Goal: Transaction & Acquisition: Obtain resource

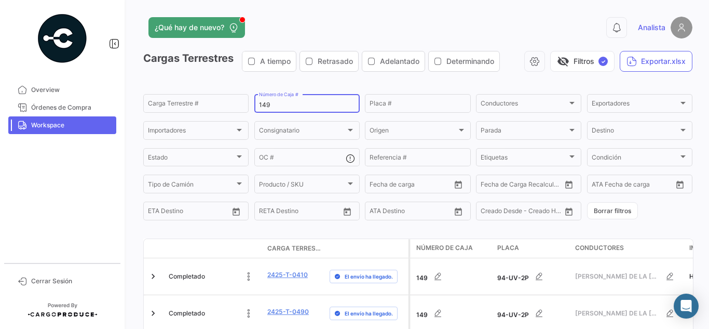
drag, startPoint x: 285, startPoint y: 109, endPoint x: 21, endPoint y: 59, distance: 267.8
click at [36, 67] on mat-sidenav-container "Overview Órdenes de Compra Workspace Cerrar Sesión ¿Qué hay de nuevo? 0 Analist…" at bounding box center [354, 164] width 709 height 329
type input "349"
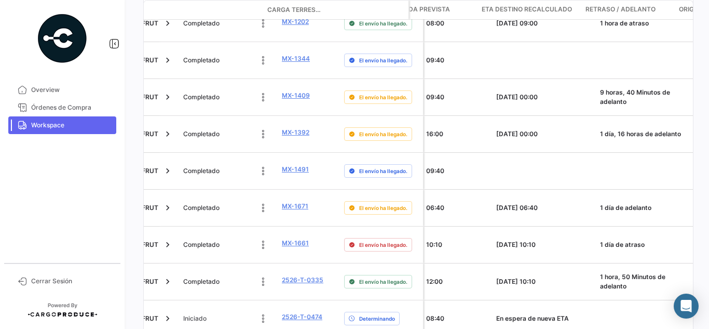
scroll to position [0, 514]
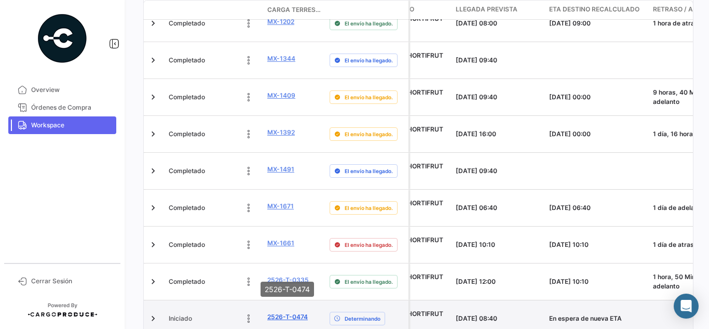
click at [291, 312] on link "2526-T-0474" at bounding box center [287, 316] width 40 height 9
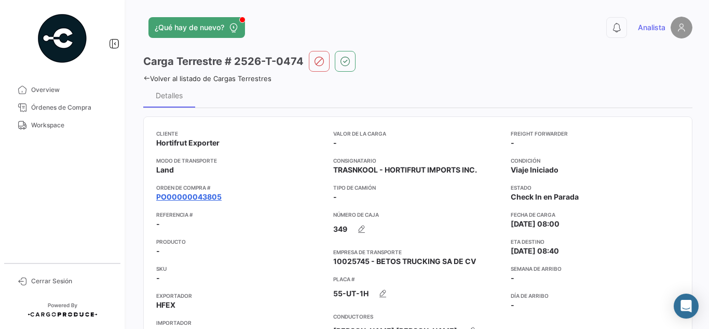
click at [196, 195] on link "PO00000043805" at bounding box center [188, 197] width 65 height 10
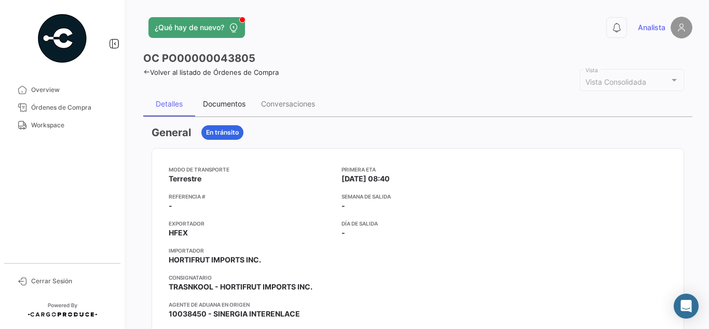
click at [241, 101] on div "Documentos" at bounding box center [224, 103] width 43 height 9
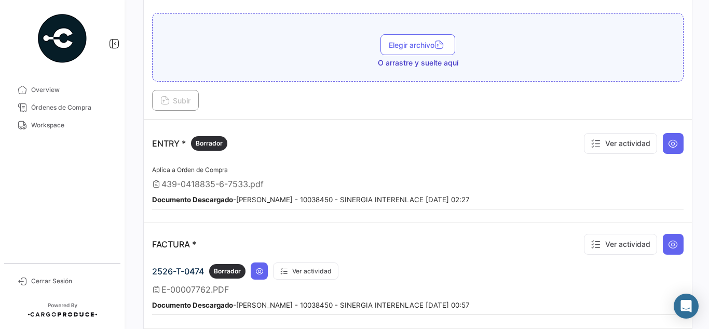
scroll to position [883, 0]
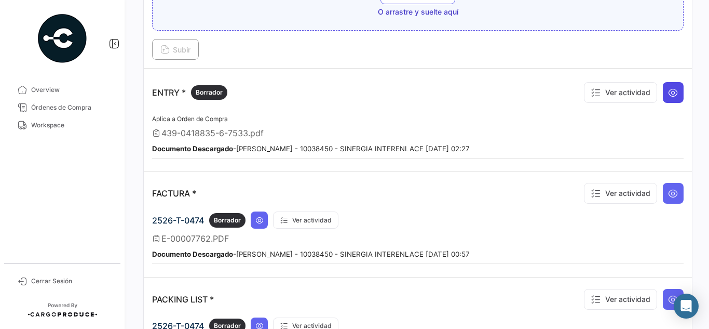
click at [668, 94] on icon at bounding box center [673, 92] width 10 height 10
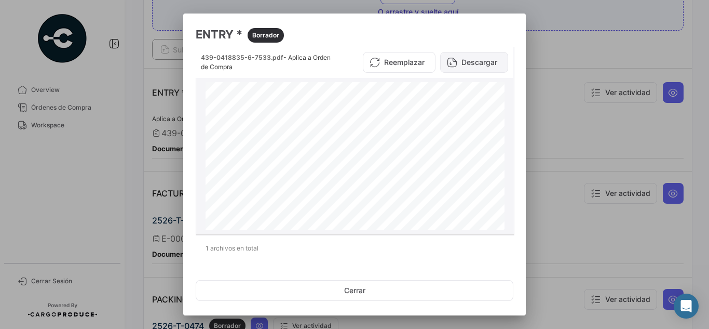
click at [474, 60] on button "Descargar" at bounding box center [474, 62] width 68 height 21
click at [600, 107] on div at bounding box center [354, 164] width 709 height 329
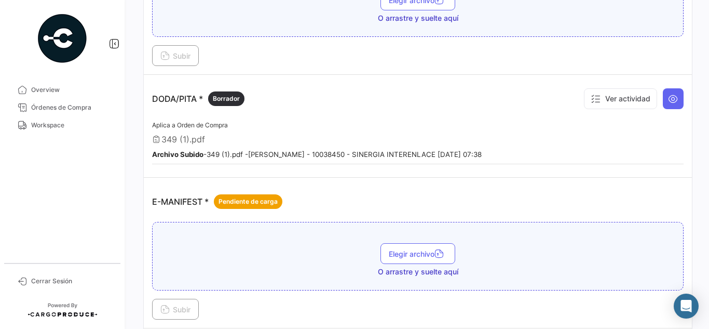
scroll to position [571, 0]
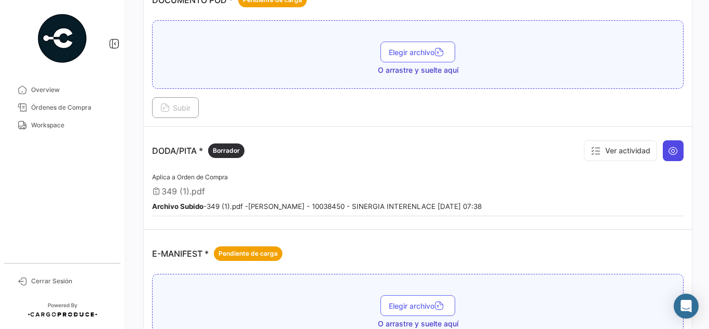
click at [668, 152] on icon at bounding box center [673, 150] width 10 height 10
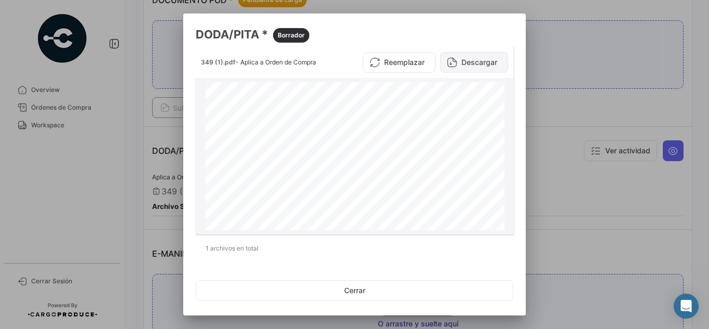
click at [491, 64] on button "Descargar" at bounding box center [474, 62] width 68 height 21
click at [582, 138] on div at bounding box center [354, 164] width 709 height 329
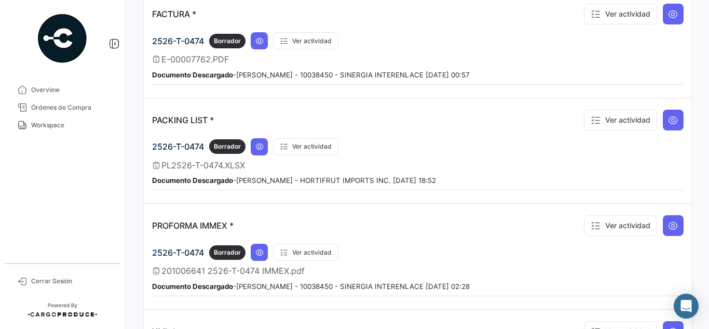
scroll to position [1038, 0]
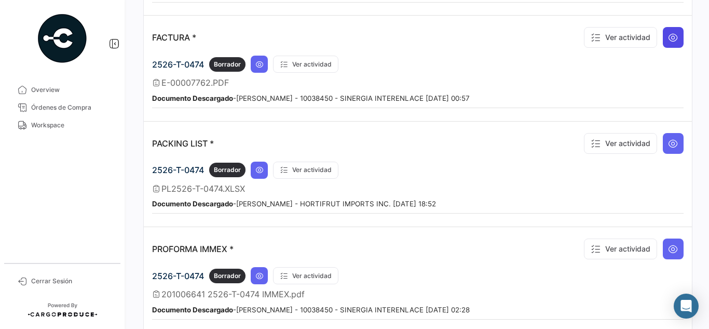
click at [666, 31] on button at bounding box center [673, 37] width 21 height 21
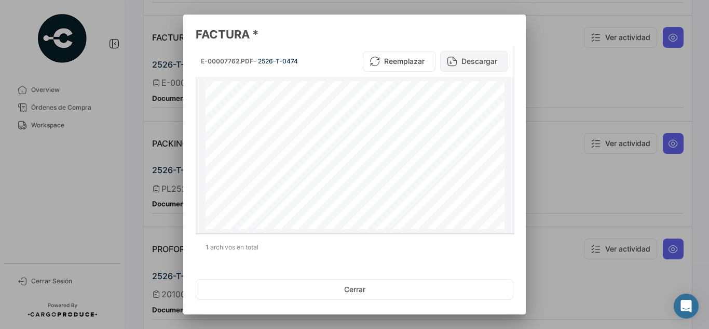
click at [475, 61] on button "Descargar" at bounding box center [474, 61] width 68 height 21
